Goal: Task Accomplishment & Management: Complete application form

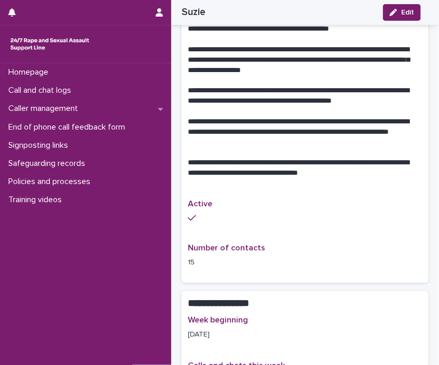
scroll to position [575, 0]
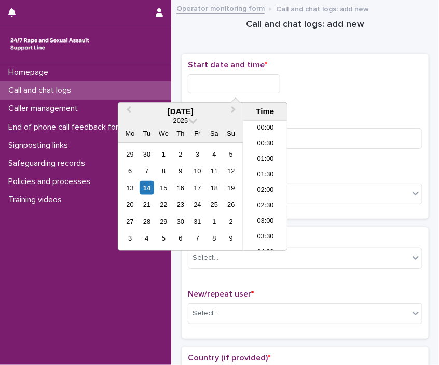
click at [227, 85] on input "text" at bounding box center [234, 83] width 92 height 19
click at [270, 198] on li "13:30" at bounding box center [265, 202] width 44 height 16
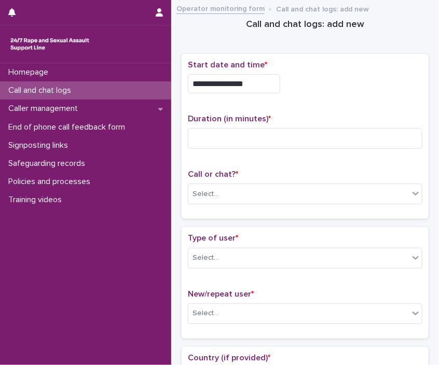
click at [268, 83] on input "**********" at bounding box center [234, 83] width 92 height 19
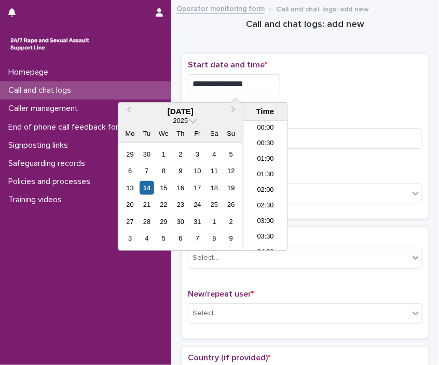
scroll to position [363, 0]
type input "**********"
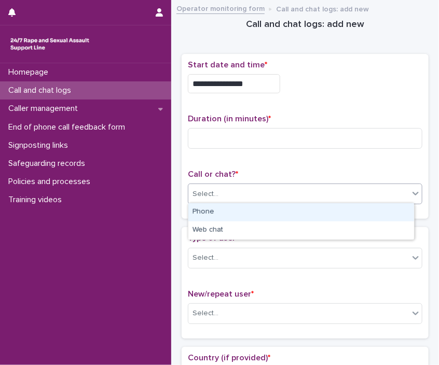
click at [325, 193] on div "Select..." at bounding box center [298, 194] width 221 height 17
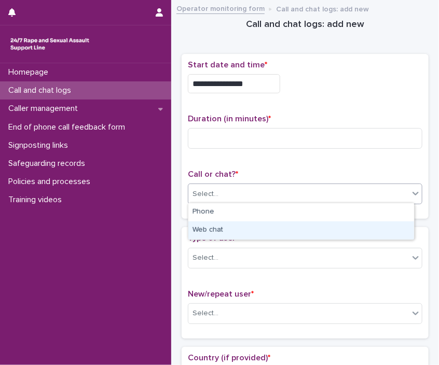
click at [312, 226] on div "Web chat" at bounding box center [301, 231] width 226 height 18
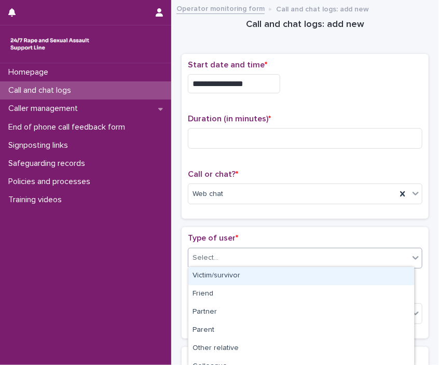
click at [300, 253] on div "Select..." at bounding box center [298, 258] width 221 height 17
click at [263, 188] on div "Web chat" at bounding box center [292, 194] width 208 height 17
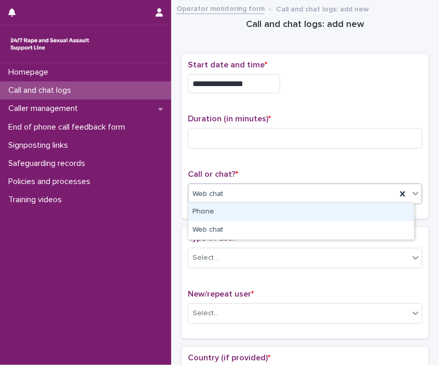
click at [250, 212] on div "Phone" at bounding box center [301, 212] width 226 height 18
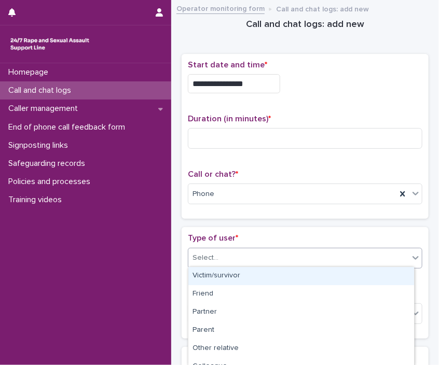
click at [216, 257] on div "Select..." at bounding box center [206, 258] width 26 height 11
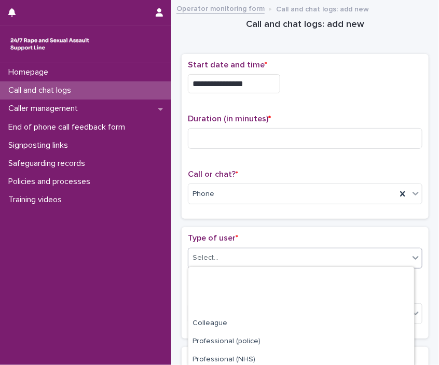
scroll to position [0, 0]
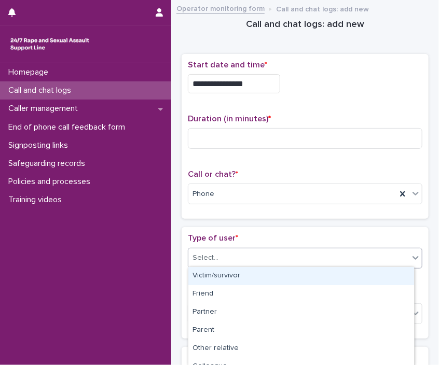
click at [383, 272] on div "Victim/survivor" at bounding box center [301, 276] width 226 height 18
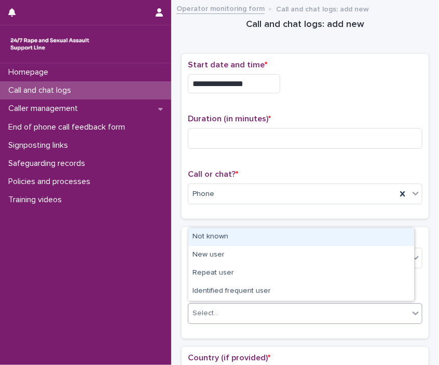
click at [320, 310] on div "Select..." at bounding box center [298, 313] width 221 height 17
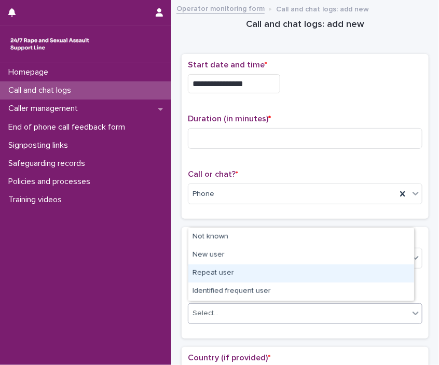
click at [250, 277] on div "Repeat user" at bounding box center [301, 274] width 226 height 18
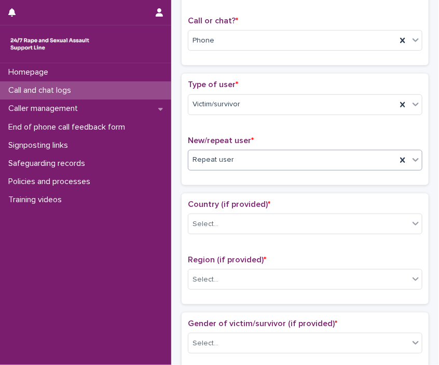
scroll to position [156, 0]
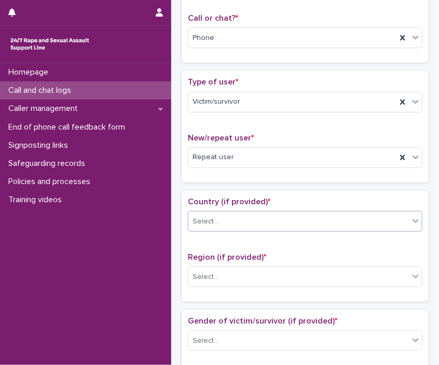
drag, startPoint x: 243, startPoint y: 234, endPoint x: 255, endPoint y: 224, distance: 15.4
click at [255, 224] on div "Country (if provided) * Select..." at bounding box center [305, 218] width 235 height 43
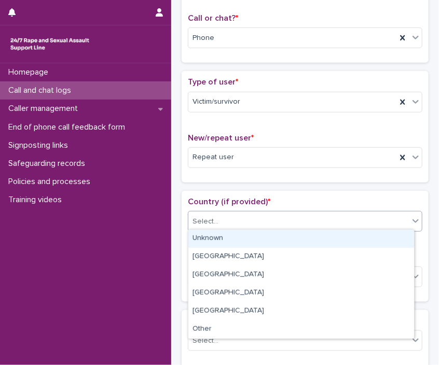
click at [255, 224] on div "Select..." at bounding box center [298, 221] width 221 height 17
click at [249, 241] on div "Unknown" at bounding box center [301, 239] width 226 height 18
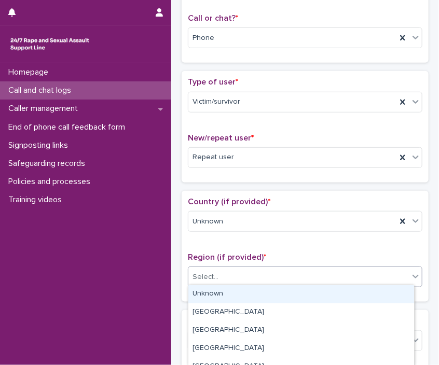
click at [245, 272] on div "Select..." at bounding box center [298, 277] width 221 height 17
click at [243, 294] on div "Unknown" at bounding box center [301, 294] width 226 height 18
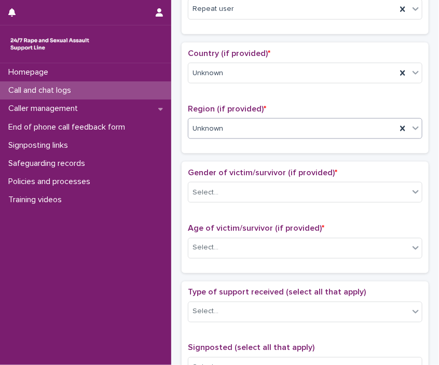
scroll to position [307, 0]
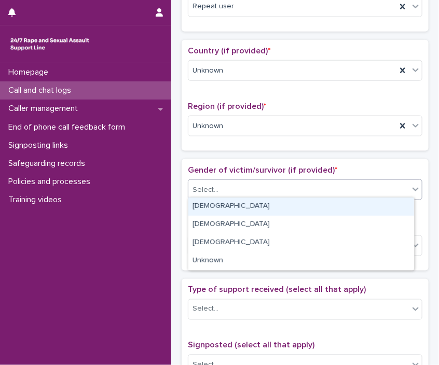
click at [265, 188] on div "Select..." at bounding box center [298, 190] width 221 height 17
click at [262, 205] on div "[DEMOGRAPHIC_DATA]" at bounding box center [301, 207] width 226 height 18
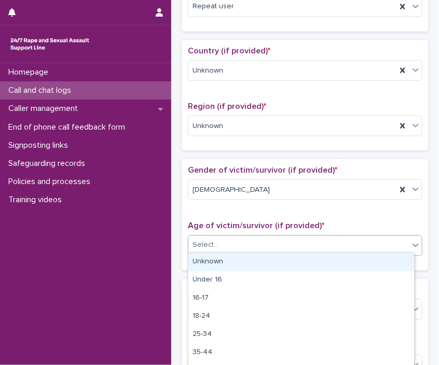
click at [269, 243] on div "Select..." at bounding box center [298, 245] width 221 height 17
click at [271, 263] on div "Unknown" at bounding box center [301, 262] width 226 height 18
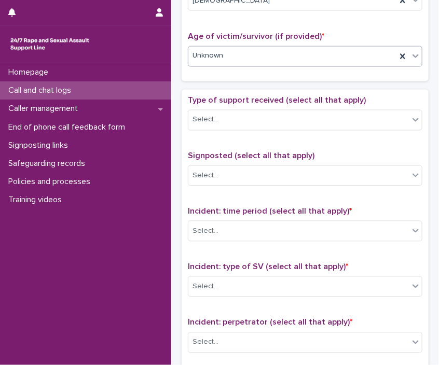
scroll to position [506, 0]
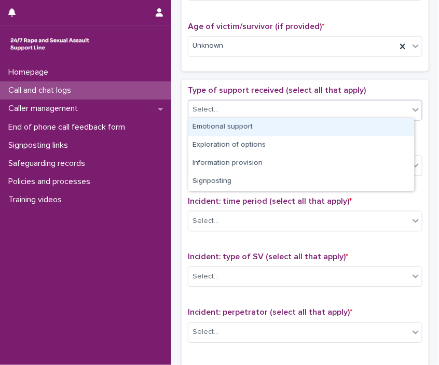
click at [317, 111] on div "Select..." at bounding box center [298, 110] width 221 height 17
click at [308, 127] on div "Emotional support" at bounding box center [301, 127] width 226 height 18
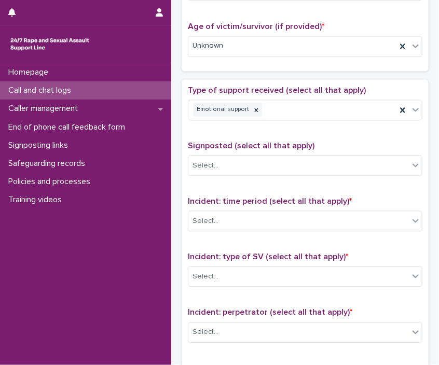
click at [145, 253] on div "Homepage Call and chat logs Caller management End of phone call feedback form S…" at bounding box center [85, 214] width 171 height 302
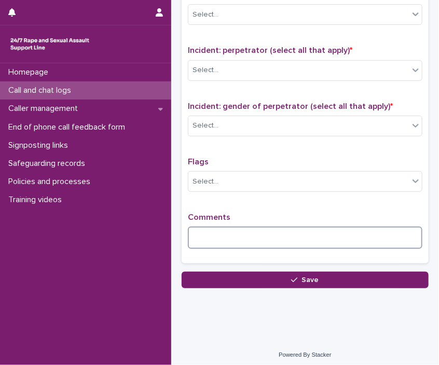
click at [295, 227] on textarea at bounding box center [305, 238] width 235 height 22
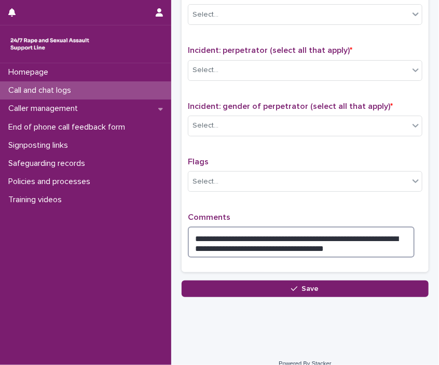
type textarea "**********"
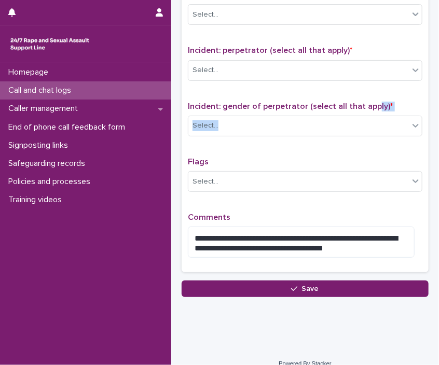
drag, startPoint x: 340, startPoint y: 137, endPoint x: 375, endPoint y: 102, distance: 49.5
click at [375, 102] on div "Incident: gender of perpetrator (select all that apply) * Select..." at bounding box center [305, 123] width 235 height 43
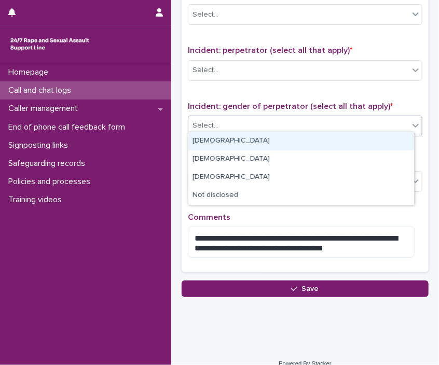
click at [367, 117] on div "Select..." at bounding box center [298, 125] width 221 height 17
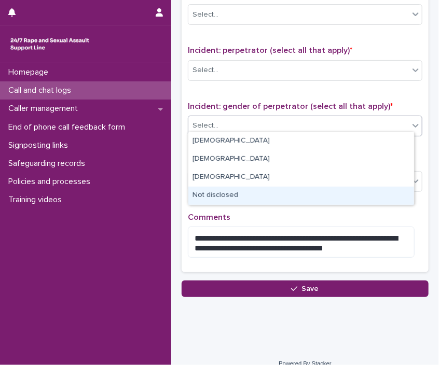
click at [289, 195] on div "Not disclosed" at bounding box center [301, 196] width 226 height 18
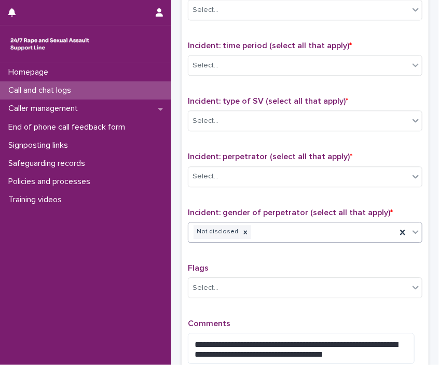
scroll to position [633, 0]
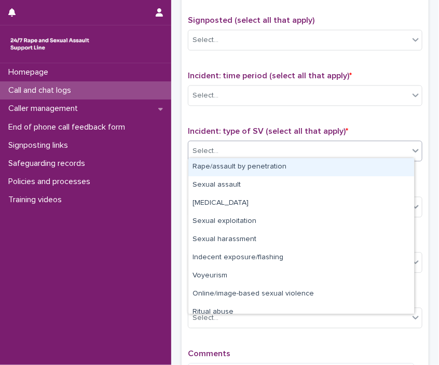
click at [309, 143] on div "Select..." at bounding box center [298, 151] width 221 height 17
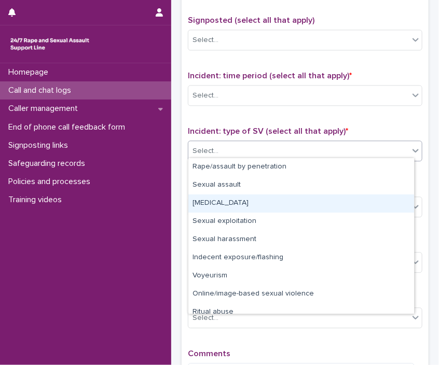
click at [296, 201] on div "[MEDICAL_DATA]" at bounding box center [301, 204] width 226 height 18
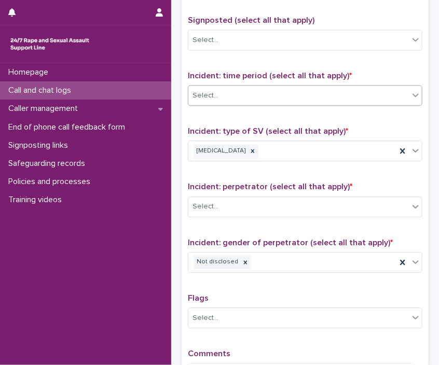
drag, startPoint x: 297, startPoint y: 104, endPoint x: 311, endPoint y: 87, distance: 22.5
click at [311, 87] on div "Incident: time period (select all that apply) * Select..." at bounding box center [305, 92] width 235 height 43
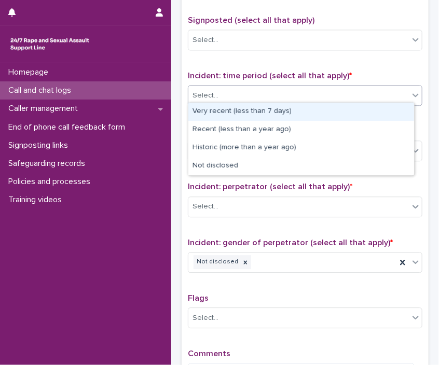
click at [311, 87] on div "Select..." at bounding box center [298, 95] width 221 height 17
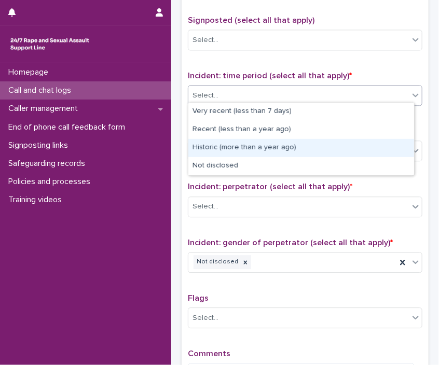
click at [320, 145] on div "Historic (more than a year ago)" at bounding box center [301, 148] width 226 height 18
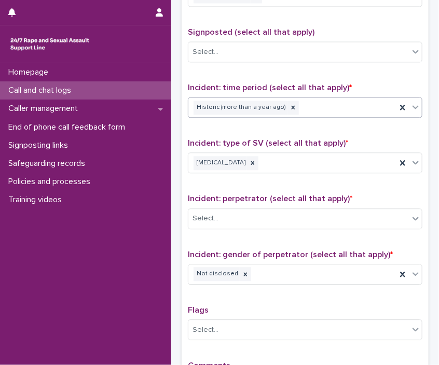
scroll to position [0, 0]
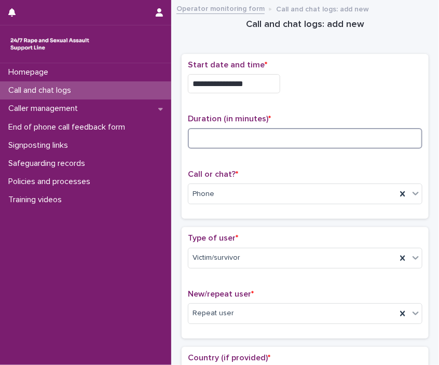
click at [236, 147] on input at bounding box center [305, 138] width 235 height 21
type input "**"
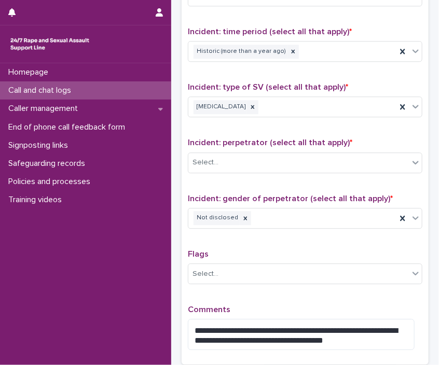
scroll to position [778, 0]
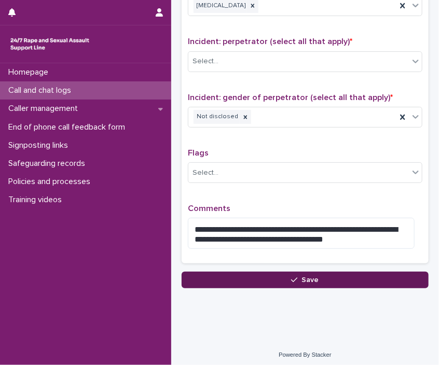
click at [302, 277] on span "Save" at bounding box center [310, 280] width 17 height 7
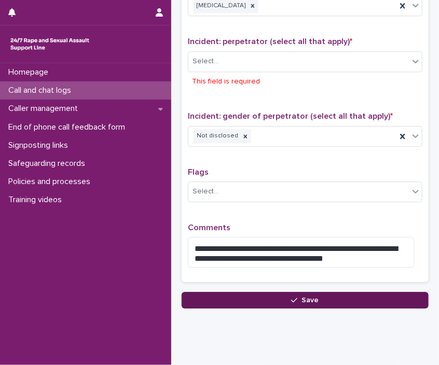
scroll to position [797, 0]
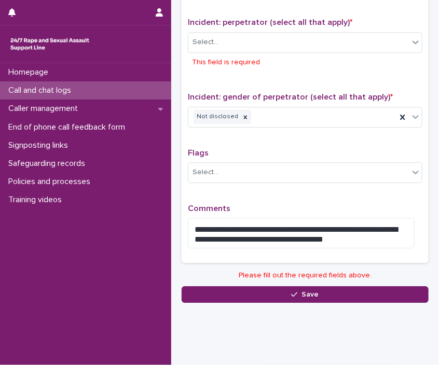
click at [248, 52] on div "Select... This field is required" at bounding box center [305, 52] width 235 height 40
click at [237, 44] on div "Select..." at bounding box center [298, 42] width 221 height 17
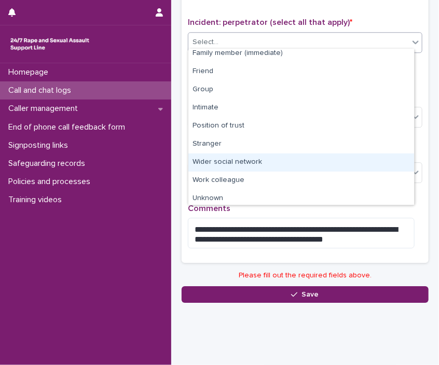
scroll to position [44, 0]
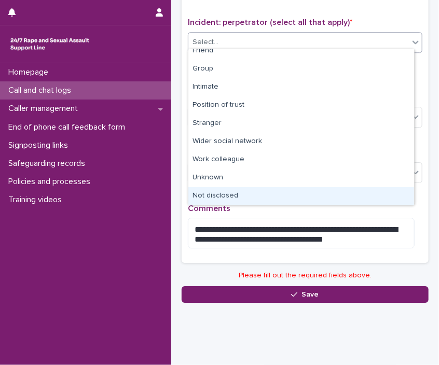
click at [342, 190] on div "Not disclosed" at bounding box center [301, 196] width 226 height 18
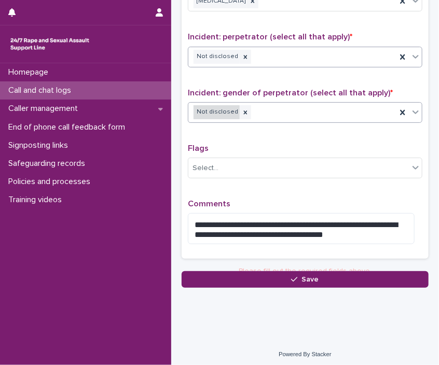
scroll to position [778, 0]
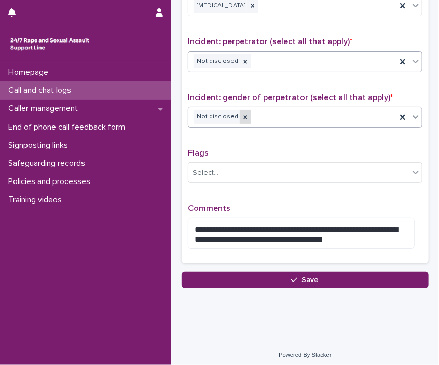
click at [242, 114] on icon at bounding box center [245, 117] width 7 height 7
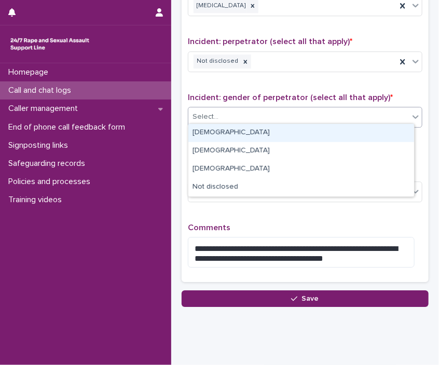
click at [220, 115] on div "Select..." at bounding box center [298, 116] width 221 height 17
click at [216, 136] on div "[DEMOGRAPHIC_DATA]" at bounding box center [301, 133] width 226 height 18
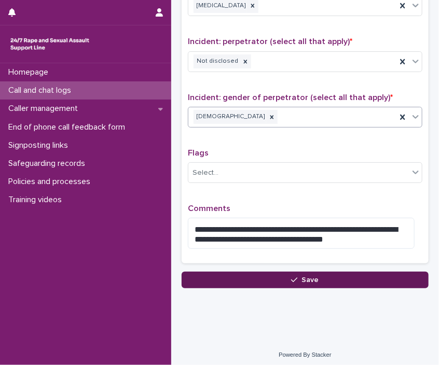
click at [239, 276] on button "Save" at bounding box center [305, 280] width 247 height 17
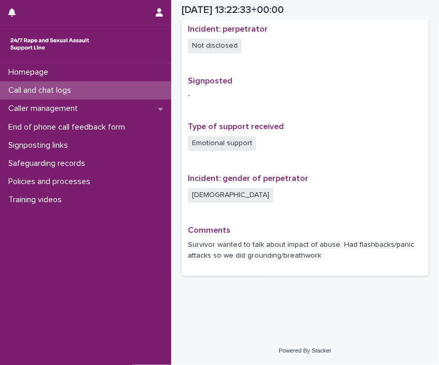
scroll to position [610, 0]
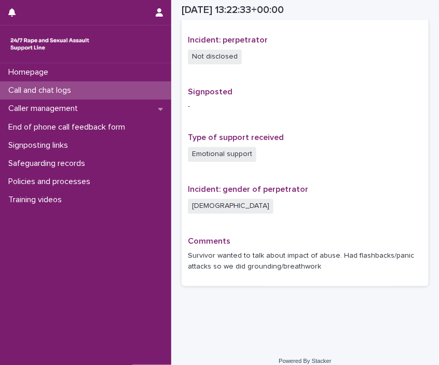
click at [438, 10] on div "[DATE] 13:22:33+00:00" at bounding box center [301, 10] width 289 height 20
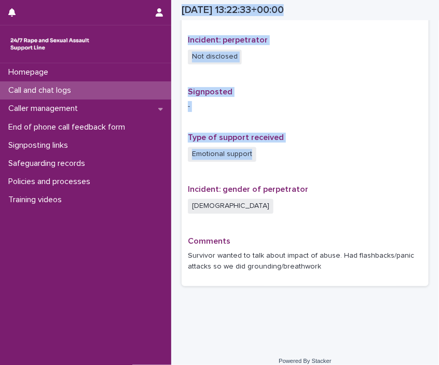
drag, startPoint x: 438, startPoint y: 10, endPoint x: 438, endPoint y: 154, distance: 143.7
click at [438, 154] on div "Homepage Call and chat logs Caller management End of phone call feedback form S…" at bounding box center [219, 182] width 439 height 365
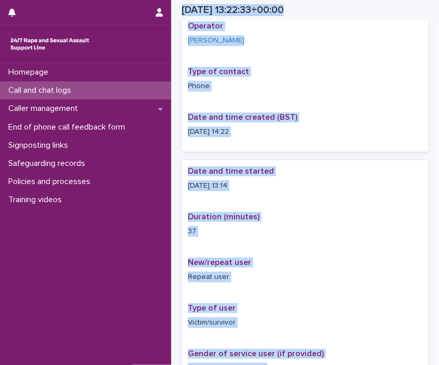
scroll to position [0, 0]
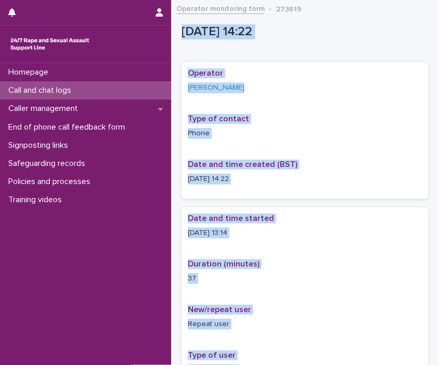
click at [196, 13] on link "Operator monitoring form" at bounding box center [220, 8] width 88 height 12
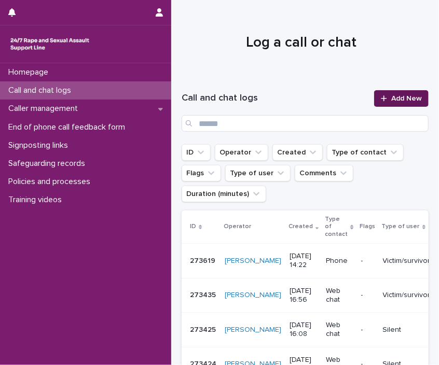
click at [391, 98] on span "Add New" at bounding box center [406, 98] width 31 height 7
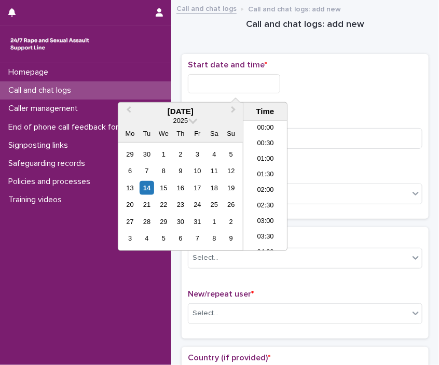
scroll to position [379, 0]
click at [237, 78] on input "text" at bounding box center [234, 83] width 92 height 19
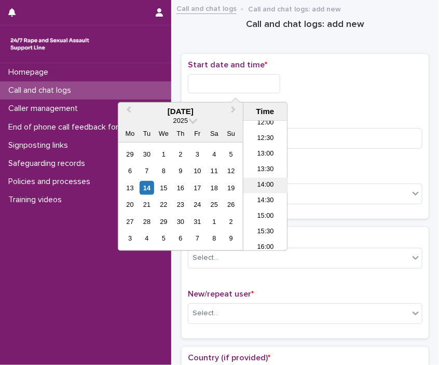
click at [268, 184] on li "14:00" at bounding box center [265, 186] width 44 height 16
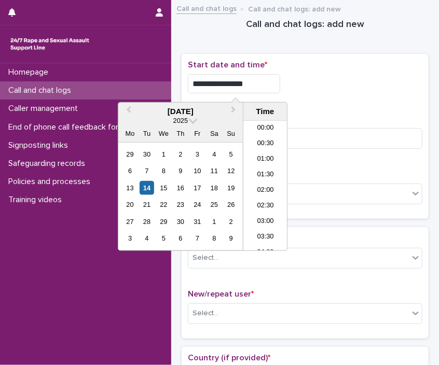
click at [258, 87] on input "**********" at bounding box center [234, 83] width 92 height 19
type input "**********"
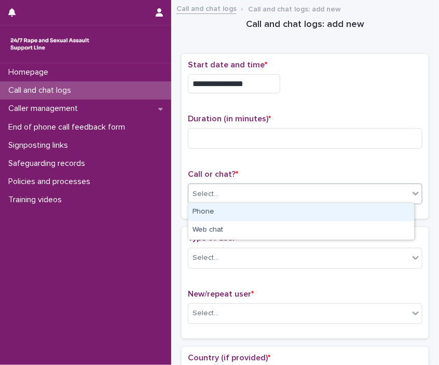
click at [304, 186] on div "Select..." at bounding box center [298, 194] width 221 height 17
click at [233, 215] on div "Phone" at bounding box center [301, 212] width 226 height 18
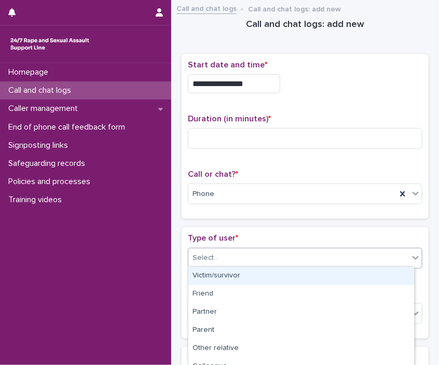
click at [251, 259] on div "Select..." at bounding box center [298, 258] width 221 height 17
click at [241, 276] on div "Victim/survivor" at bounding box center [301, 276] width 226 height 18
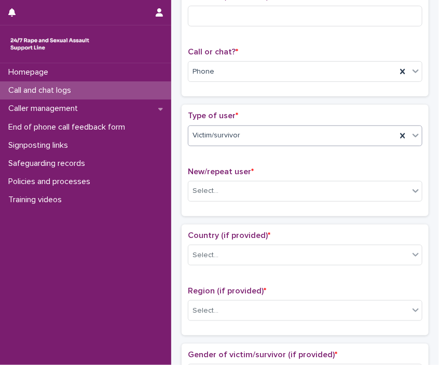
scroll to position [132, 0]
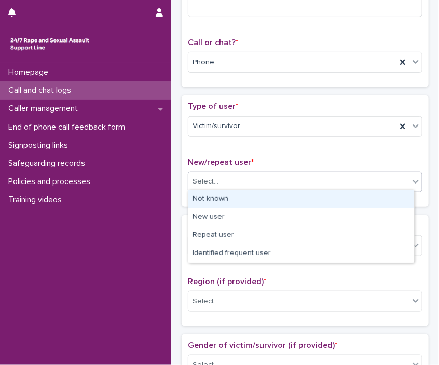
click at [225, 184] on div "Select..." at bounding box center [298, 181] width 221 height 17
click at [217, 193] on div "Not known" at bounding box center [301, 199] width 226 height 18
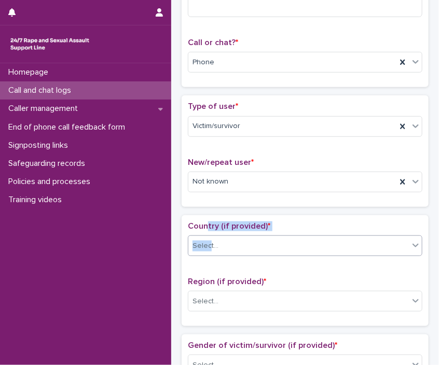
drag, startPoint x: 205, startPoint y: 230, endPoint x: 210, endPoint y: 244, distance: 14.6
click at [210, 244] on div "Country (if provided) * Select..." at bounding box center [305, 243] width 235 height 43
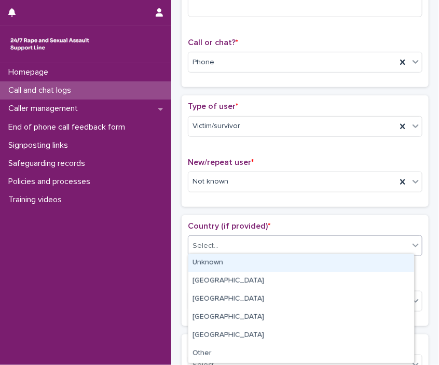
click at [210, 244] on div "Select..." at bounding box center [206, 246] width 26 height 11
click at [210, 261] on div "Unknown" at bounding box center [301, 263] width 226 height 18
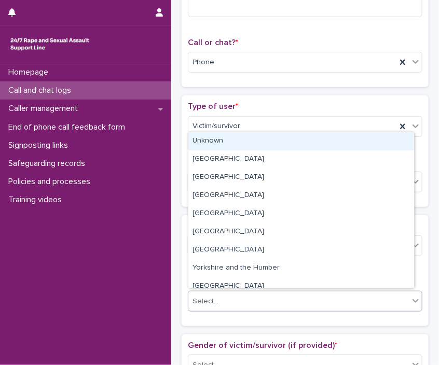
click at [216, 299] on div "Select..." at bounding box center [206, 301] width 26 height 11
click at [277, 150] on div "Unknown" at bounding box center [301, 141] width 226 height 18
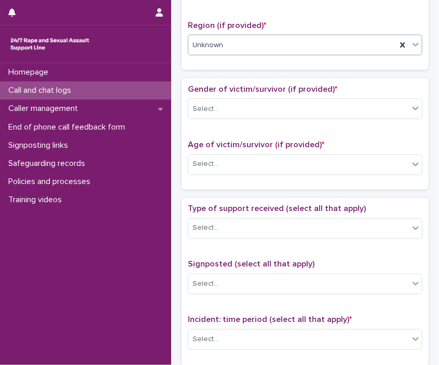
scroll to position [390, 0]
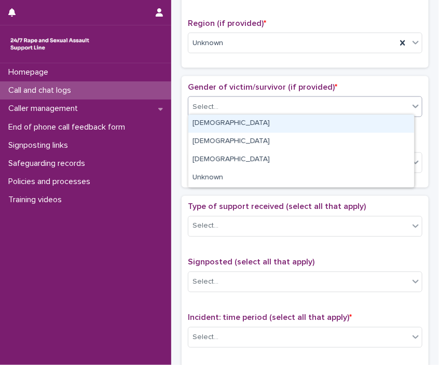
click at [268, 108] on div "Select..." at bounding box center [298, 107] width 221 height 17
drag, startPoint x: 257, startPoint y: 120, endPoint x: 259, endPoint y: 126, distance: 6.3
click at [259, 126] on div "[DEMOGRAPHIC_DATA]" at bounding box center [301, 124] width 226 height 18
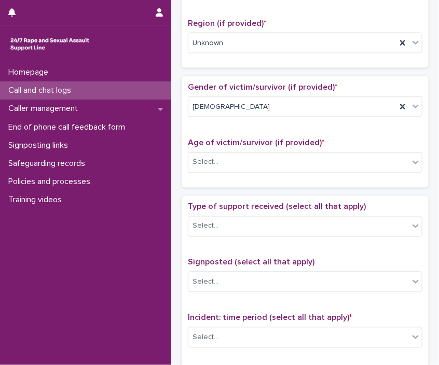
click at [259, 126] on div "Gender of victim/survivor (if provided) * [DEMOGRAPHIC_DATA] Age of victim/surv…" at bounding box center [305, 132] width 235 height 99
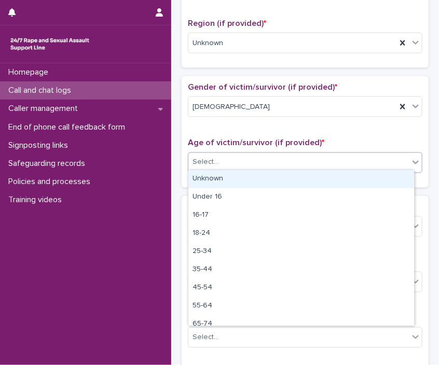
drag, startPoint x: 248, startPoint y: 152, endPoint x: 230, endPoint y: 186, distance: 38.3
click at [230, 186] on body "**********" at bounding box center [219, 182] width 439 height 365
click at [230, 186] on div "Unknown" at bounding box center [301, 179] width 226 height 18
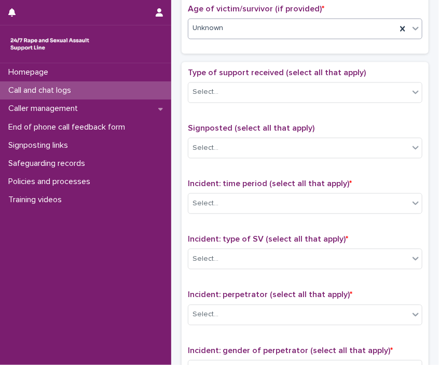
scroll to position [529, 0]
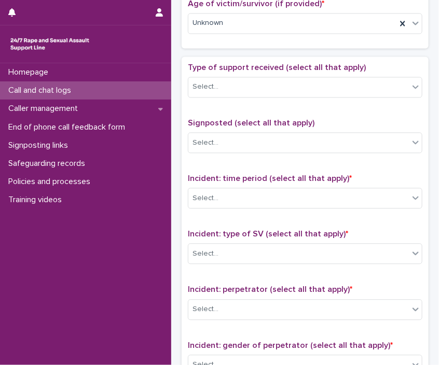
click at [248, 73] on div "Type of support received (select all that apply) Select..." at bounding box center [305, 84] width 235 height 43
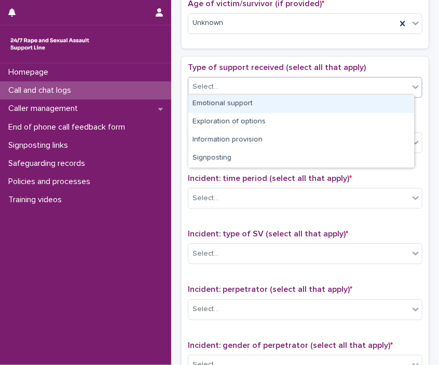
click at [240, 81] on div "Select..." at bounding box center [298, 87] width 221 height 17
click at [221, 102] on div "Emotional support" at bounding box center [301, 104] width 226 height 18
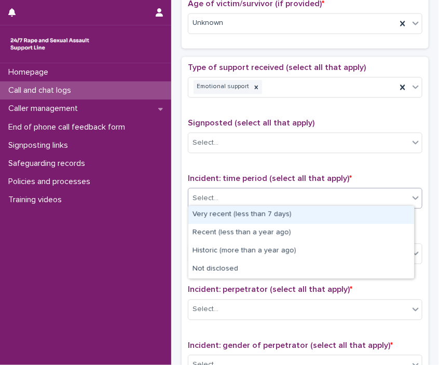
click at [267, 195] on div "Select..." at bounding box center [298, 198] width 221 height 17
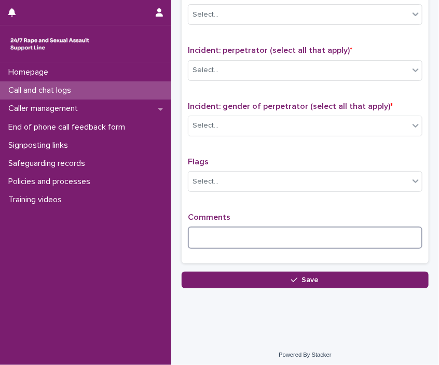
click at [313, 229] on textarea at bounding box center [305, 238] width 235 height 22
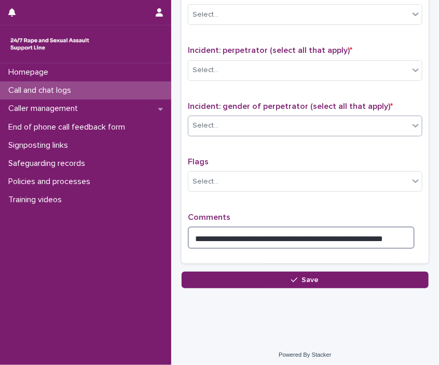
type textarea "**********"
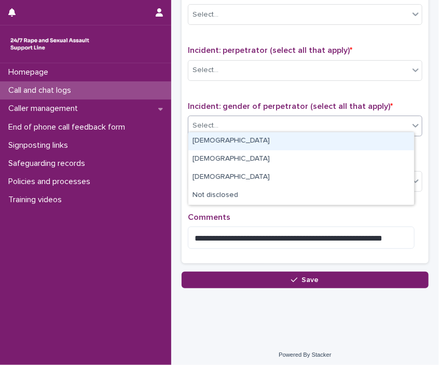
click at [307, 123] on div "Select..." at bounding box center [298, 125] width 221 height 17
click at [294, 134] on div "[DEMOGRAPHIC_DATA]" at bounding box center [301, 141] width 226 height 18
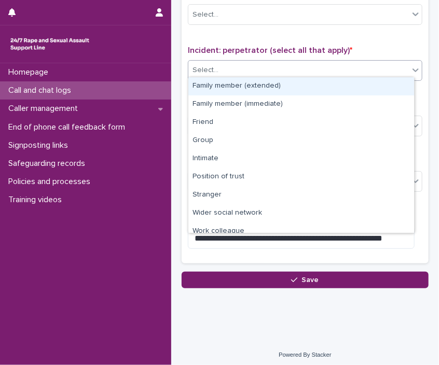
click at [278, 70] on div "Select..." at bounding box center [298, 70] width 221 height 17
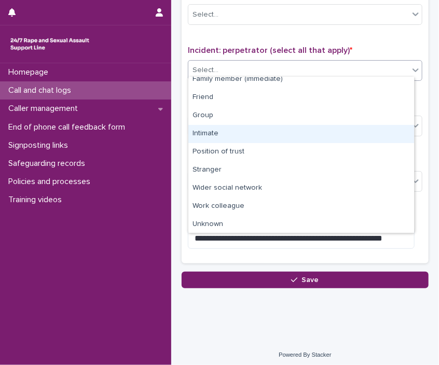
scroll to position [44, 0]
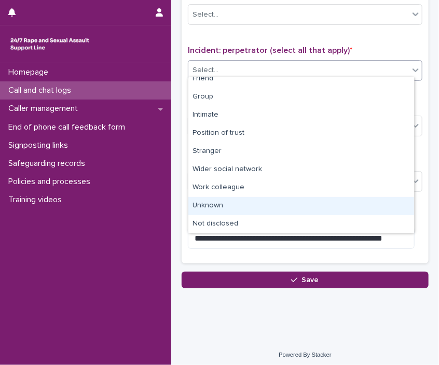
click at [358, 203] on div "Unknown" at bounding box center [301, 206] width 226 height 18
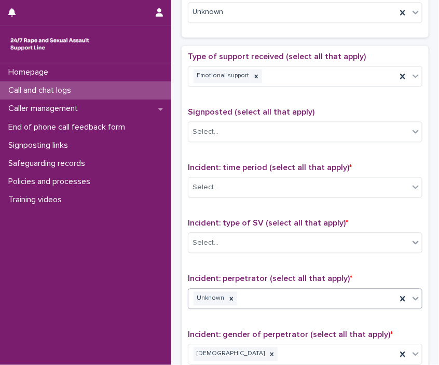
scroll to position [529, 0]
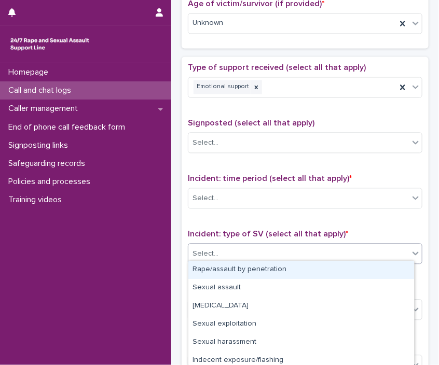
click at [287, 244] on div "Select..." at bounding box center [305, 254] width 235 height 21
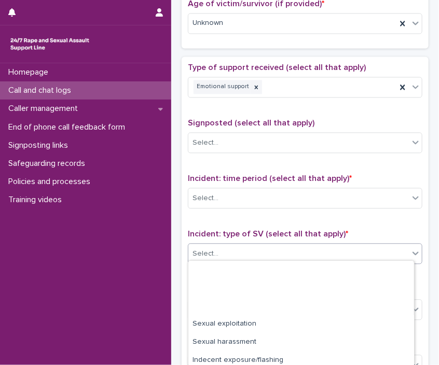
scroll to position [77, 0]
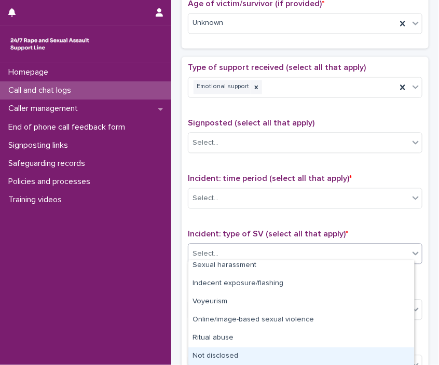
click at [352, 353] on div "Not disclosed" at bounding box center [301, 357] width 226 height 18
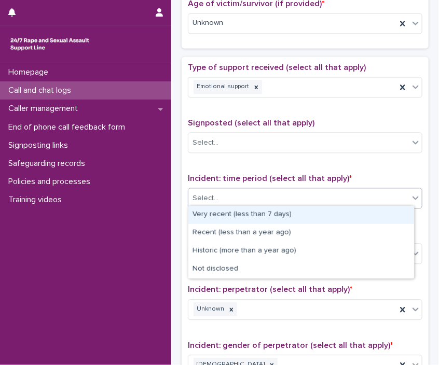
click at [240, 190] on div "Select..." at bounding box center [298, 198] width 221 height 17
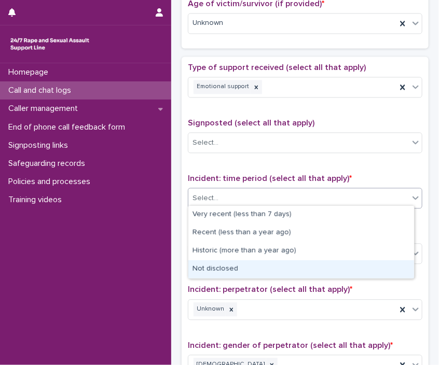
click at [236, 269] on div "Not disclosed" at bounding box center [301, 269] width 226 height 18
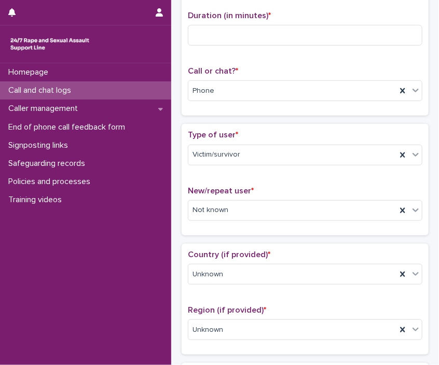
scroll to position [0, 0]
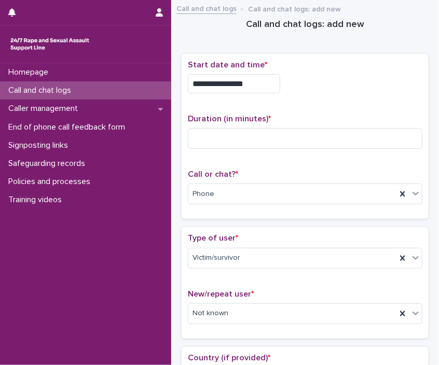
click at [205, 126] on div "Duration (in minutes) *" at bounding box center [305, 135] width 235 height 43
click at [211, 139] on input at bounding box center [305, 138] width 235 height 21
type input "**"
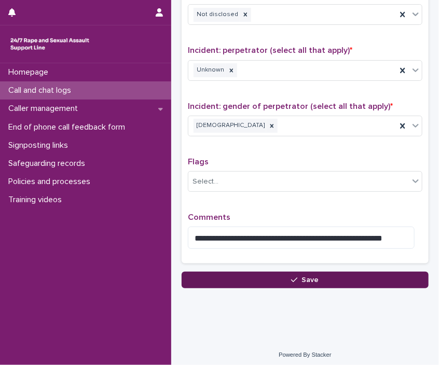
click at [299, 282] on button "Save" at bounding box center [305, 280] width 247 height 17
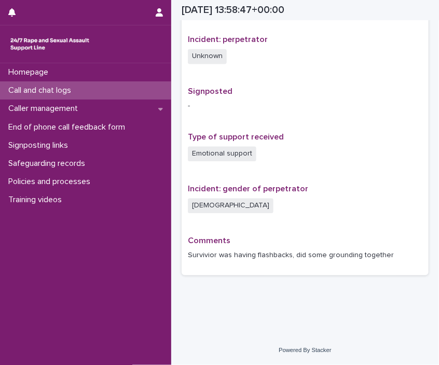
scroll to position [599, 0]
